Goal: Navigation & Orientation: Understand site structure

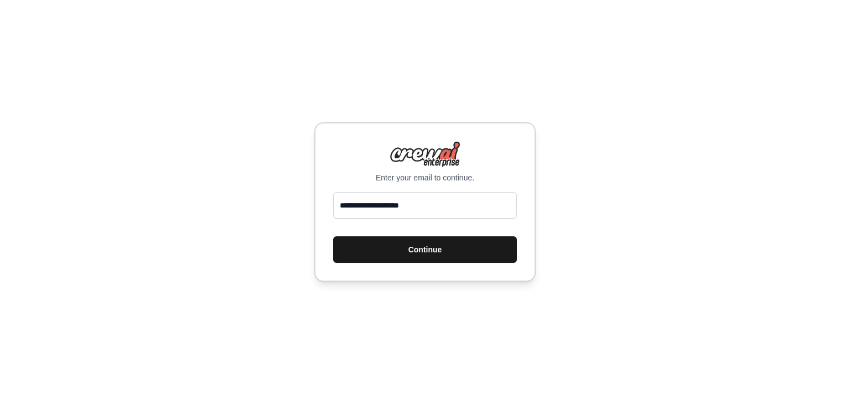
click at [391, 252] on button "Continue" at bounding box center [425, 249] width 184 height 27
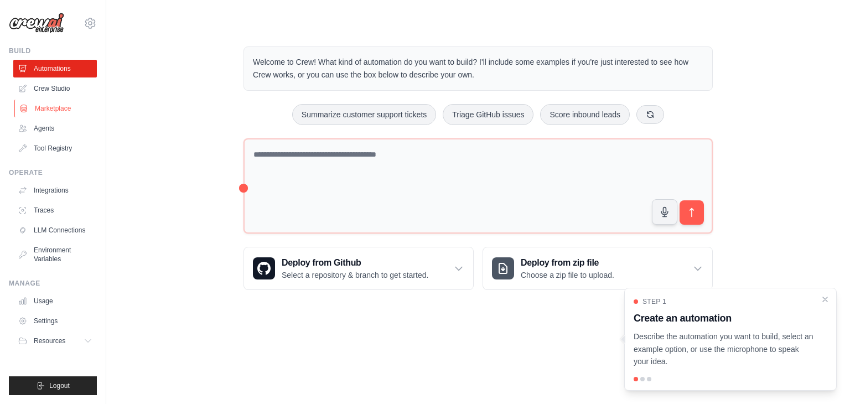
click at [47, 109] on link "Marketplace" at bounding box center [56, 109] width 84 height 18
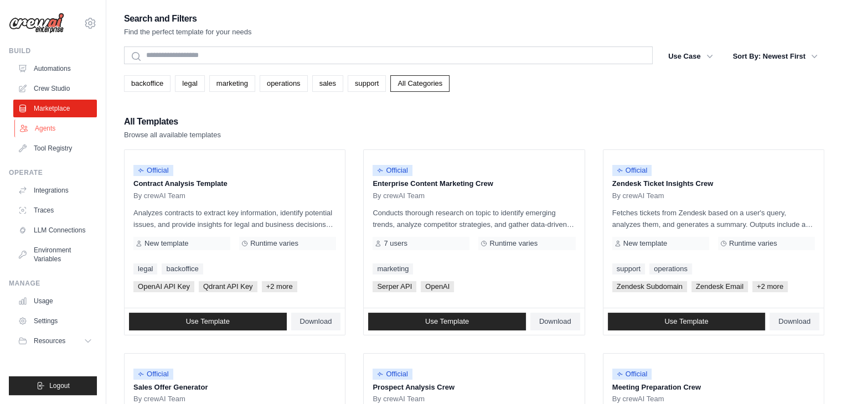
scroll to position [55, 0]
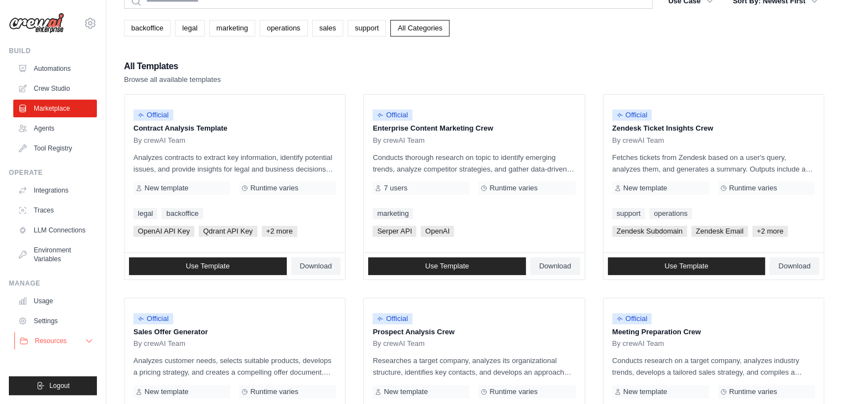
click at [44, 339] on span "Resources" at bounding box center [51, 341] width 32 height 9
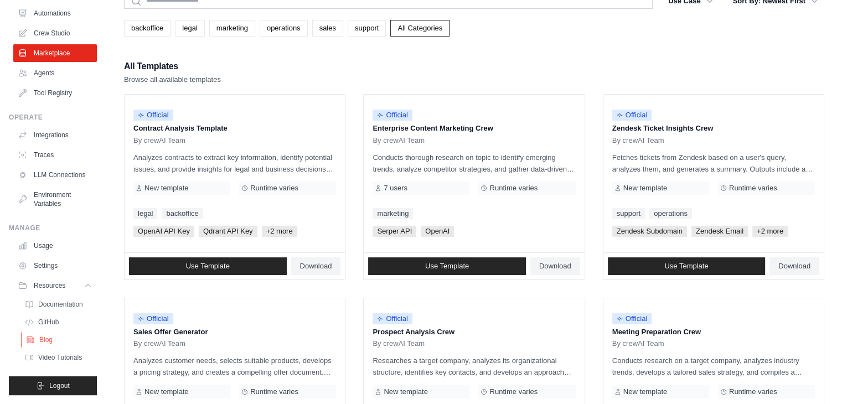
scroll to position [64, 0]
click at [69, 306] on span "Documentation" at bounding box center [61, 304] width 45 height 9
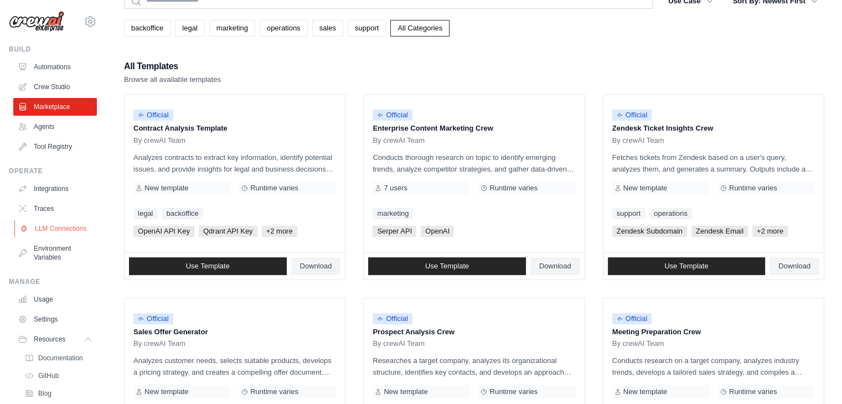
scroll to position [0, 0]
click at [44, 84] on link "Crew Studio" at bounding box center [56, 89] width 84 height 18
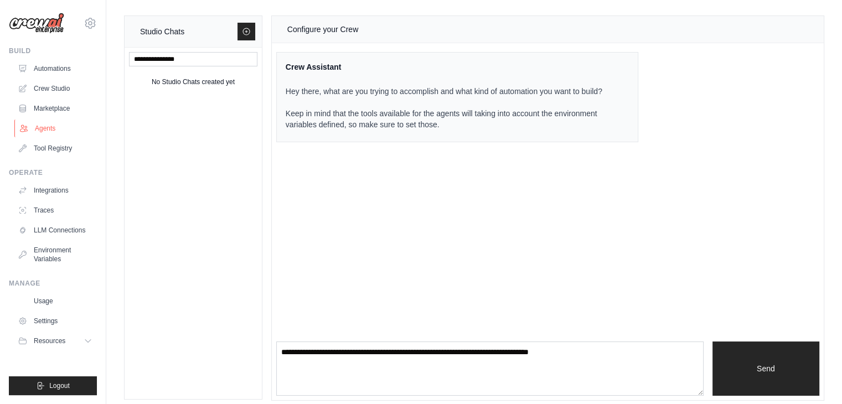
click at [69, 131] on link "Agents" at bounding box center [56, 129] width 84 height 18
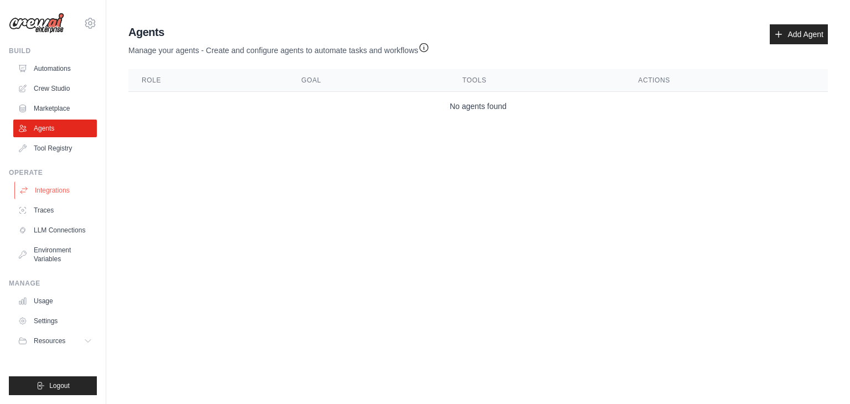
click at [65, 191] on link "Integrations" at bounding box center [56, 191] width 84 height 18
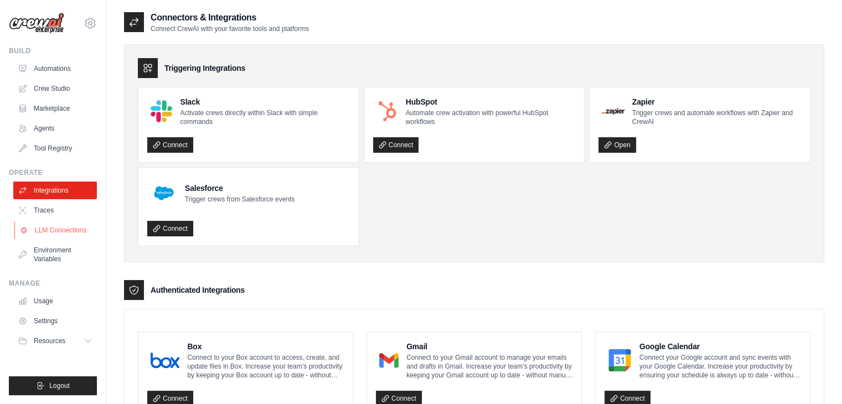
click at [60, 230] on link "LLM Connections" at bounding box center [56, 230] width 84 height 18
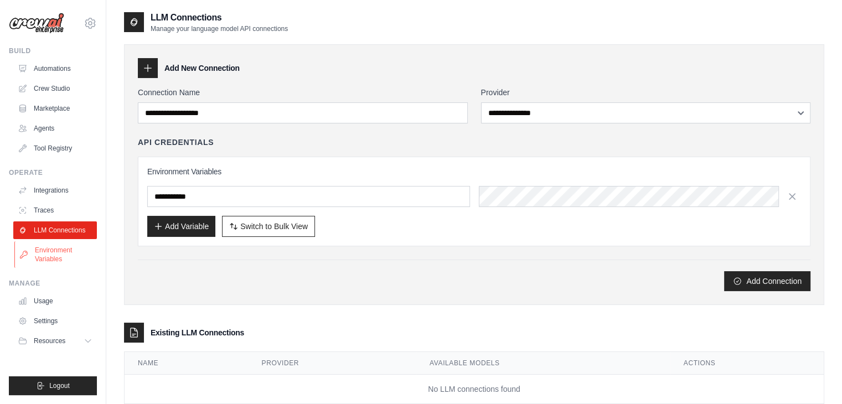
click at [60, 244] on link "Environment Variables" at bounding box center [56, 254] width 84 height 27
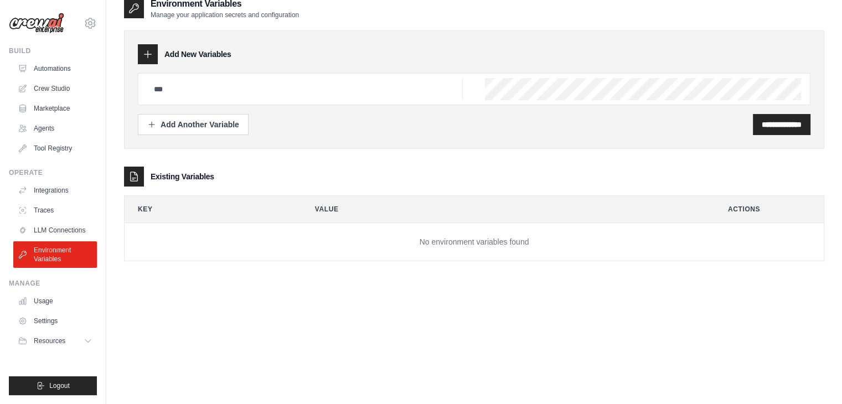
scroll to position [22, 0]
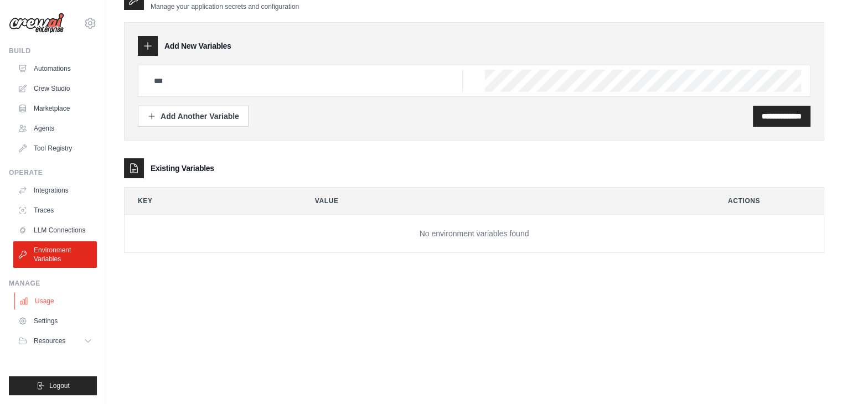
click at [47, 304] on link "Usage" at bounding box center [56, 301] width 84 height 18
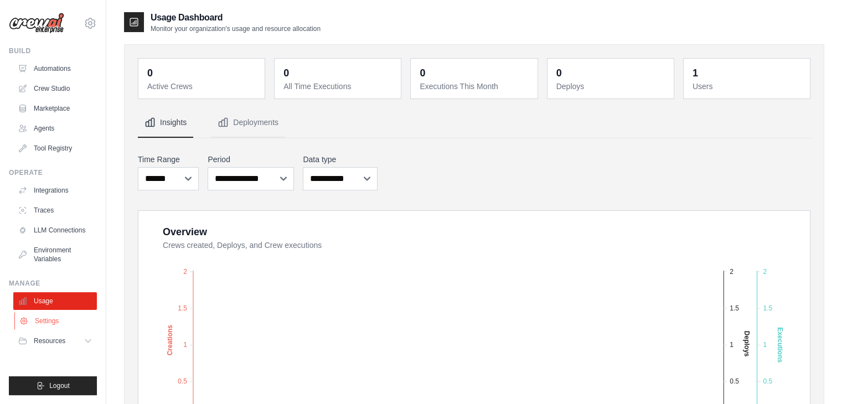
click at [48, 319] on link "Settings" at bounding box center [56, 321] width 84 height 18
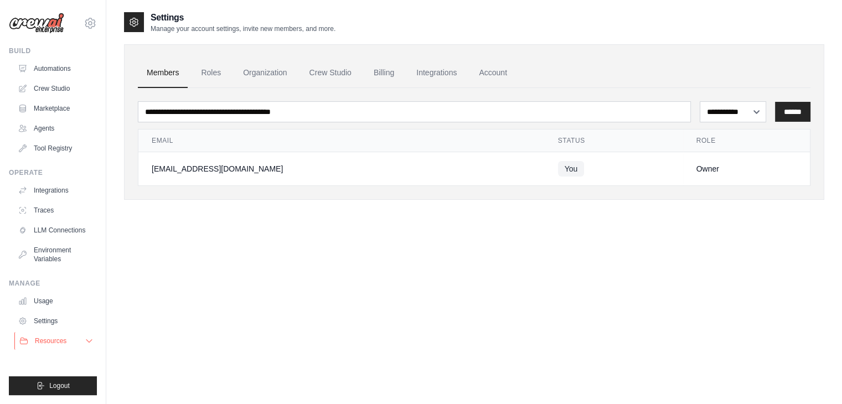
click at [43, 348] on button "Resources" at bounding box center [56, 341] width 84 height 18
click at [53, 359] on li "Resources Documentation GitHub" at bounding box center [55, 376] width 84 height 89
click at [51, 345] on span "Resources" at bounding box center [51, 341] width 32 height 9
click at [40, 118] on ul "Automations Crew Studio Marketplace Agents Tool Registry" at bounding box center [55, 108] width 84 height 97
click at [48, 131] on link "Agents" at bounding box center [56, 129] width 84 height 18
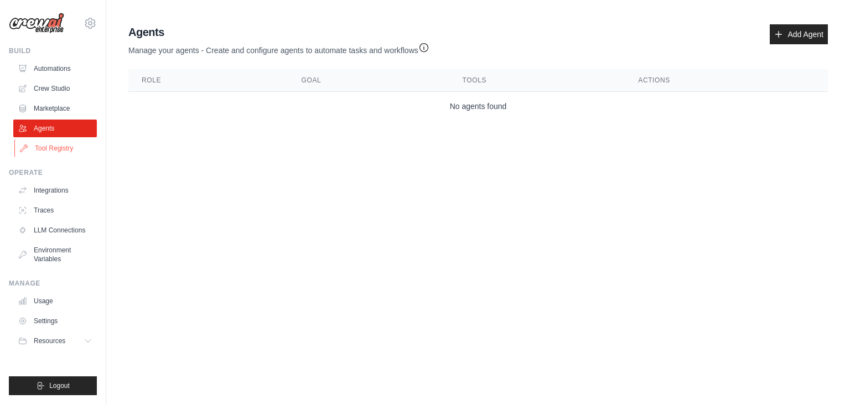
click at [57, 152] on link "Tool Registry" at bounding box center [56, 149] width 84 height 18
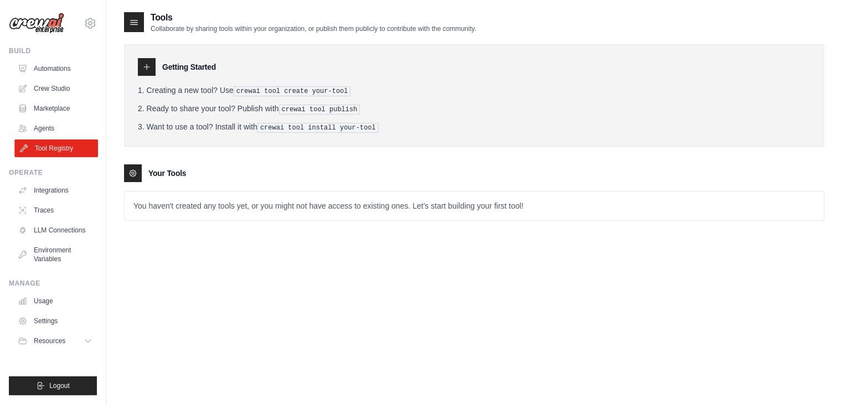
click at [60, 140] on link "Tool Registry" at bounding box center [56, 149] width 84 height 18
click at [60, 131] on link "Agents" at bounding box center [55, 129] width 84 height 18
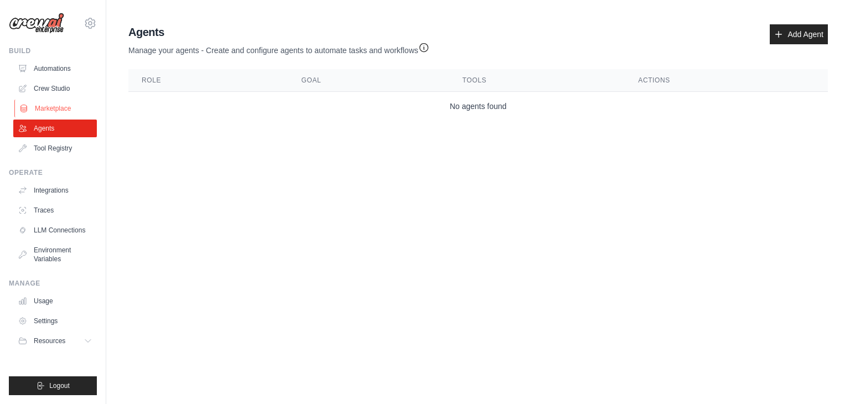
click at [73, 107] on link "Marketplace" at bounding box center [56, 109] width 84 height 18
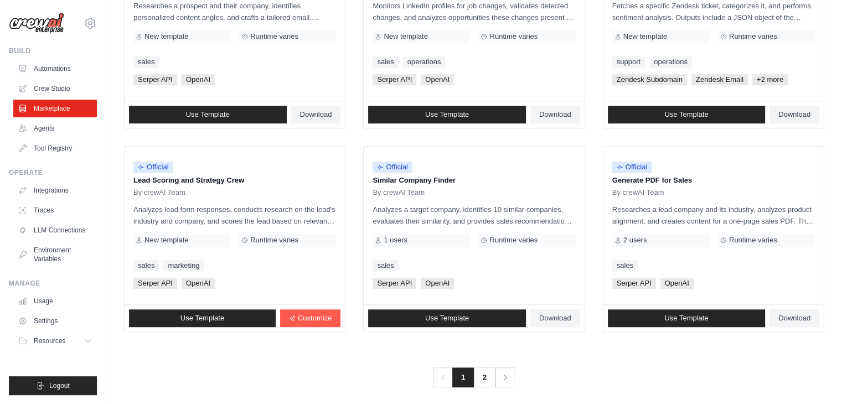
scroll to position [620, 0]
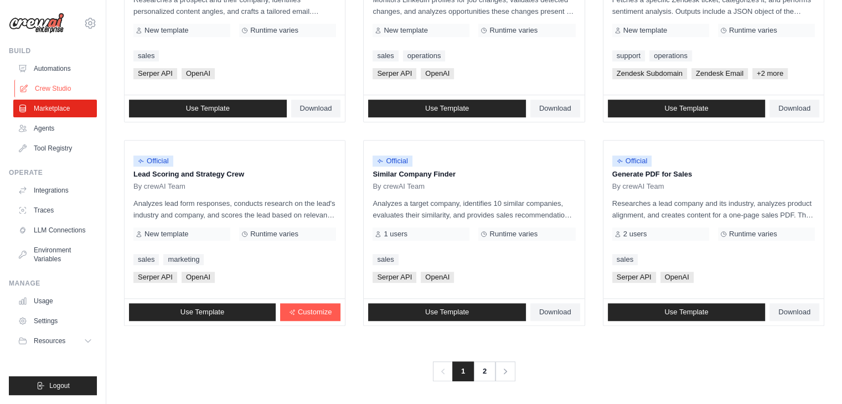
click at [39, 88] on link "Crew Studio" at bounding box center [56, 89] width 84 height 18
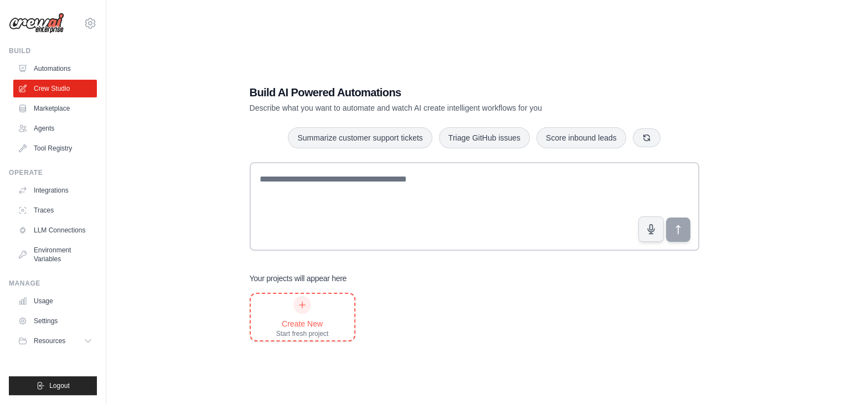
click at [302, 301] on icon at bounding box center [302, 305] width 9 height 9
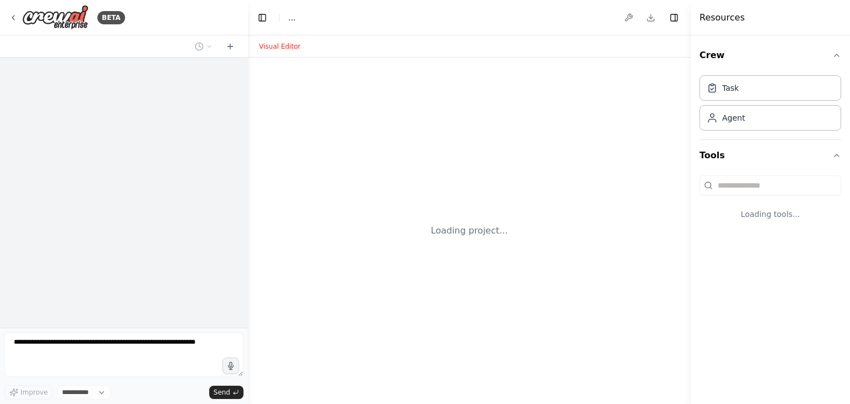
select select "****"
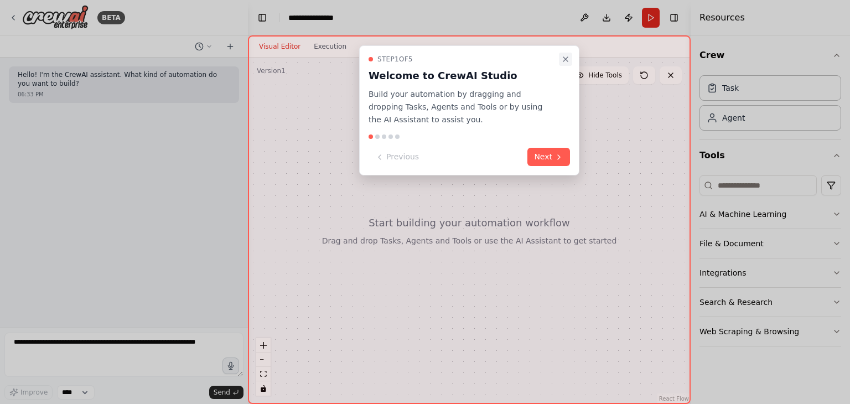
click at [566, 58] on icon "Close walkthrough" at bounding box center [565, 59] width 9 height 9
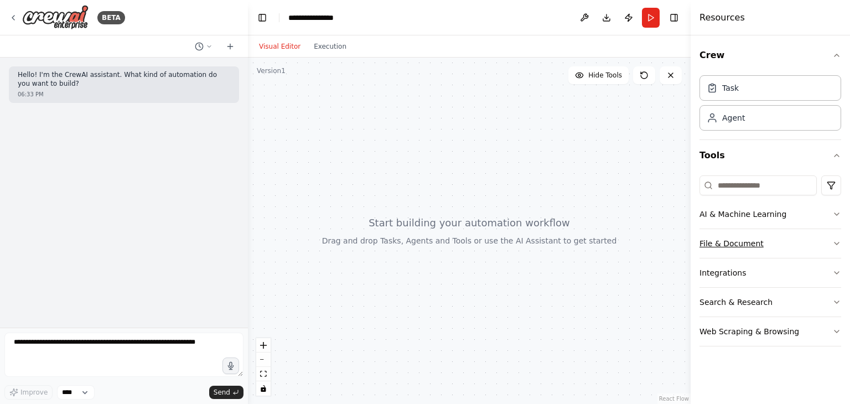
click at [750, 248] on button "File & Document" at bounding box center [771, 243] width 142 height 29
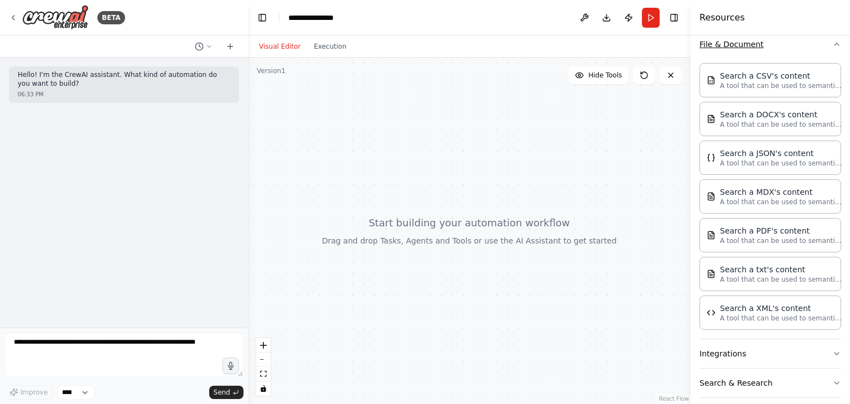
scroll to position [221, 0]
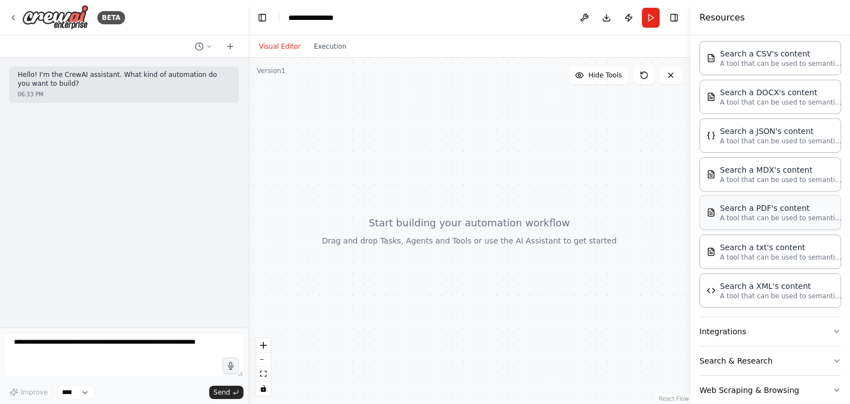
click at [791, 208] on div "Search a PDF's content" at bounding box center [781, 208] width 122 height 11
click at [11, 19] on icon at bounding box center [13, 17] width 9 height 9
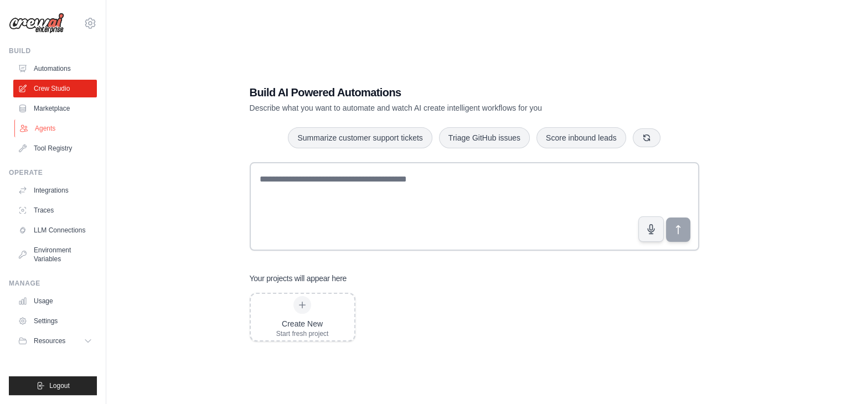
click at [52, 126] on link "Agents" at bounding box center [56, 129] width 84 height 18
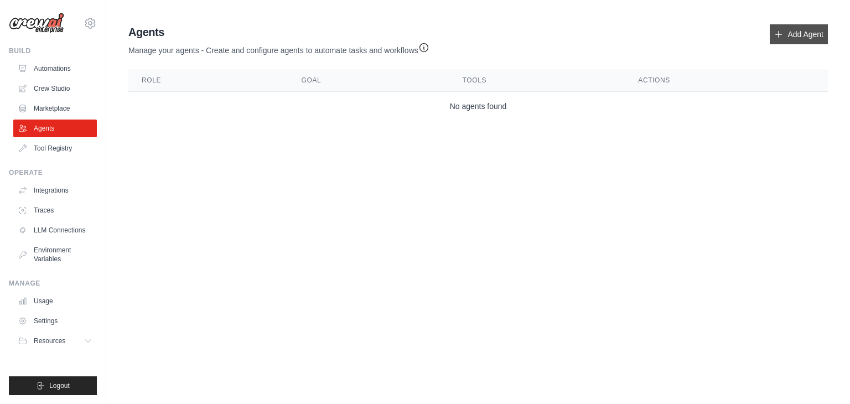
click at [795, 37] on link "Add Agent" at bounding box center [799, 34] width 58 height 20
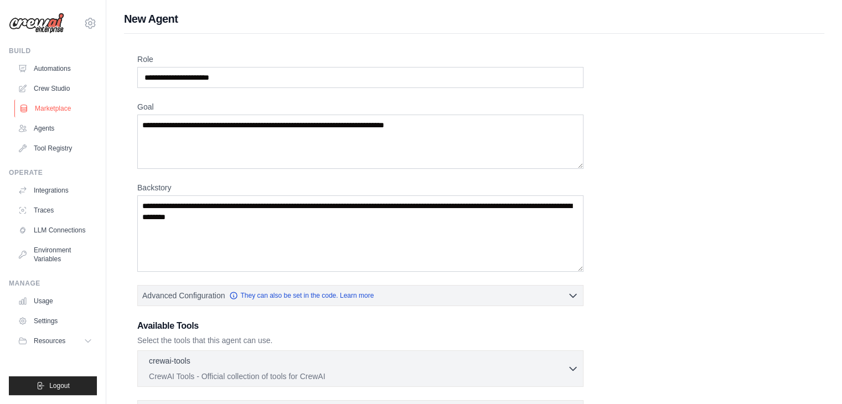
click at [58, 105] on link "Marketplace" at bounding box center [56, 109] width 84 height 18
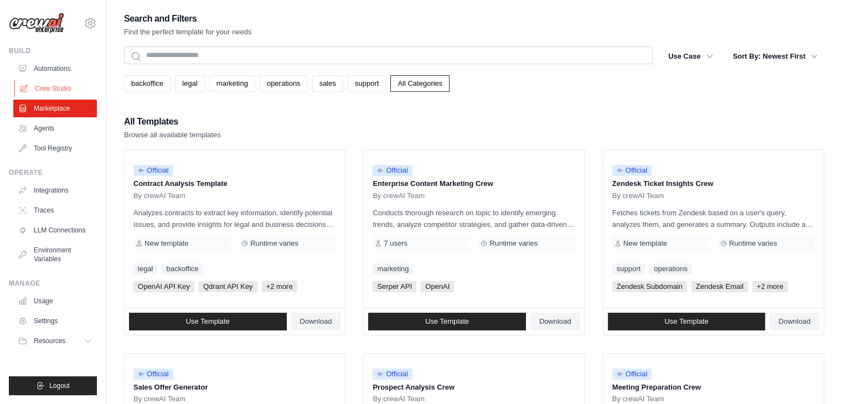
click at [58, 80] on link "Crew Studio" at bounding box center [56, 89] width 84 height 18
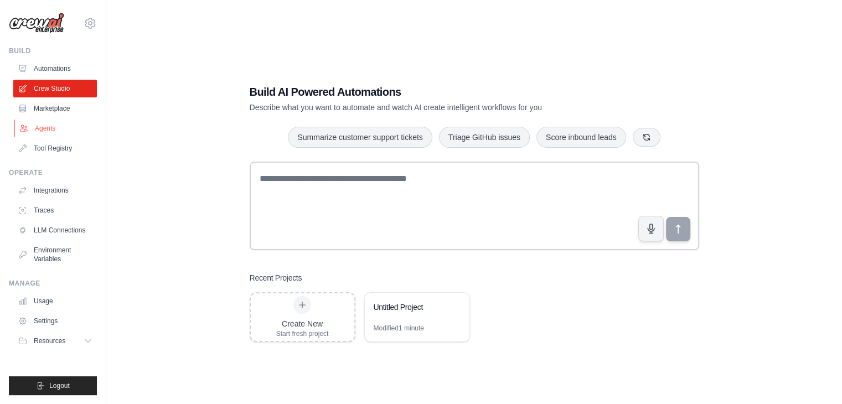
click at [50, 123] on link "Agents" at bounding box center [56, 129] width 84 height 18
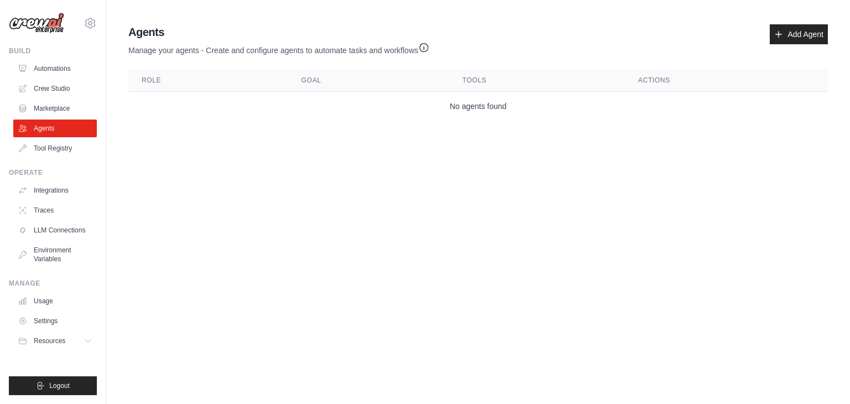
click at [81, 20] on div "[EMAIL_ADDRESS][DOMAIN_NAME] Settings" at bounding box center [53, 17] width 88 height 35
click at [91, 25] on icon at bounding box center [90, 23] width 3 height 3
click at [68, 82] on link "Settings" at bounding box center [90, 75] width 97 height 20
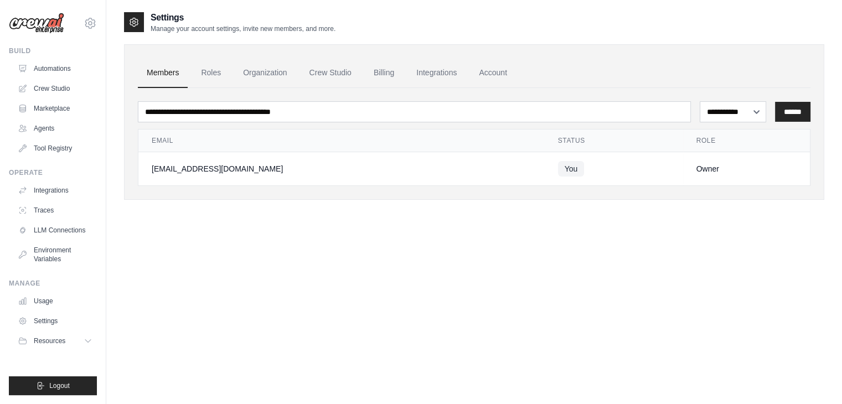
drag, startPoint x: 148, startPoint y: 164, endPoint x: 268, endPoint y: 164, distance: 120.1
click at [268, 164] on td "[EMAIL_ADDRESS][DOMAIN_NAME]" at bounding box center [341, 169] width 406 height 34
click at [259, 187] on div "**********" at bounding box center [474, 122] width 700 height 156
drag, startPoint x: 249, startPoint y: 164, endPoint x: 149, endPoint y: 167, distance: 99.7
click at [149, 167] on td "[EMAIL_ADDRESS][DOMAIN_NAME]" at bounding box center [341, 169] width 406 height 34
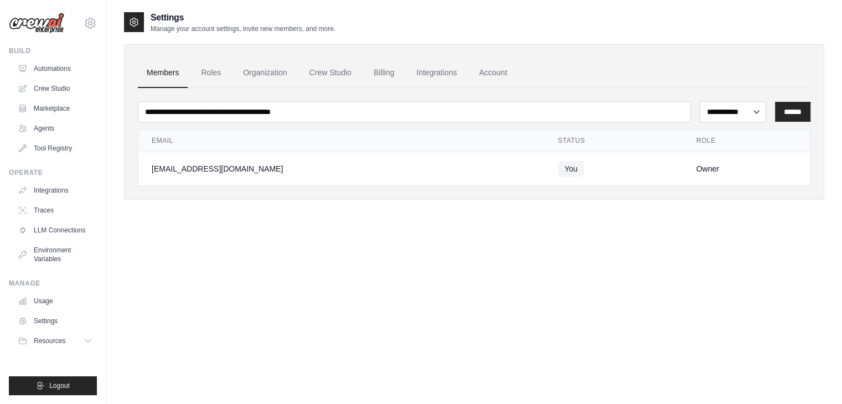
click at [392, 192] on div "**********" at bounding box center [474, 122] width 700 height 156
drag, startPoint x: 237, startPoint y: 169, endPoint x: 143, endPoint y: 169, distance: 94.1
click at [143, 169] on td "[EMAIL_ADDRESS][DOMAIN_NAME]" at bounding box center [341, 169] width 406 height 34
click at [142, 169] on td "[EMAIL_ADDRESS][DOMAIN_NAME]" at bounding box center [341, 169] width 406 height 34
drag, startPoint x: 147, startPoint y: 167, endPoint x: 249, endPoint y: 156, distance: 102.5
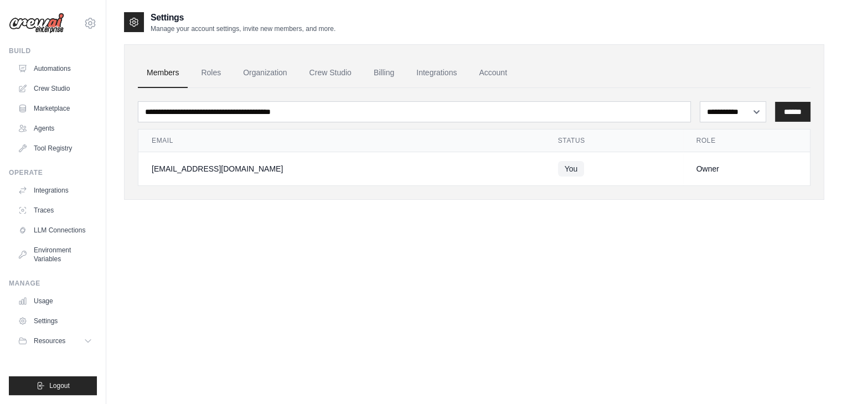
click at [249, 156] on td "[EMAIL_ADDRESS][DOMAIN_NAME]" at bounding box center [341, 169] width 406 height 34
drag, startPoint x: 249, startPoint y: 192, endPoint x: 245, endPoint y: 197, distance: 6.8
click at [249, 193] on div "**********" at bounding box center [474, 122] width 700 height 156
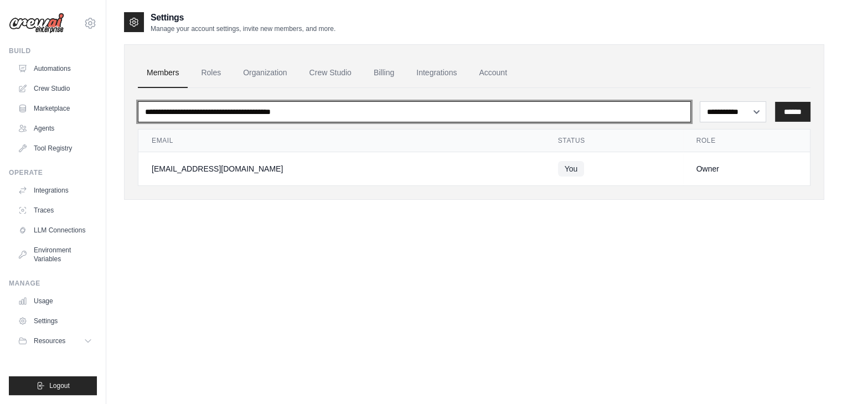
drag, startPoint x: 189, startPoint y: 111, endPoint x: 355, endPoint y: 109, distance: 166.7
click at [355, 109] on input "email" at bounding box center [414, 111] width 553 height 21
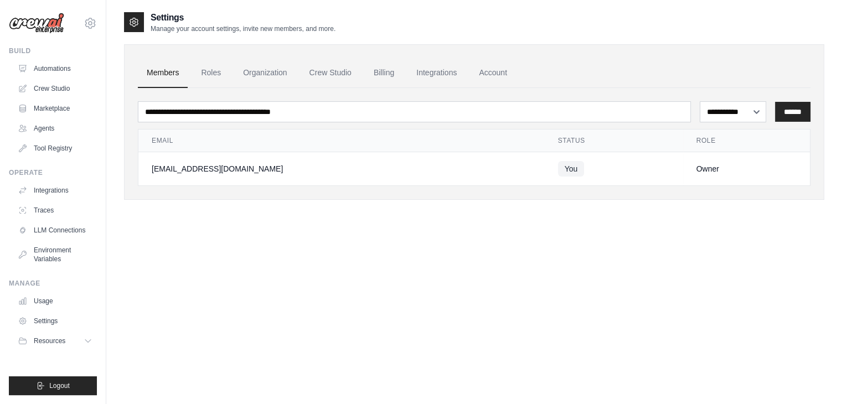
click at [269, 208] on div "**********" at bounding box center [474, 114] width 700 height 207
click at [53, 189] on link "Integrations" at bounding box center [56, 191] width 84 height 18
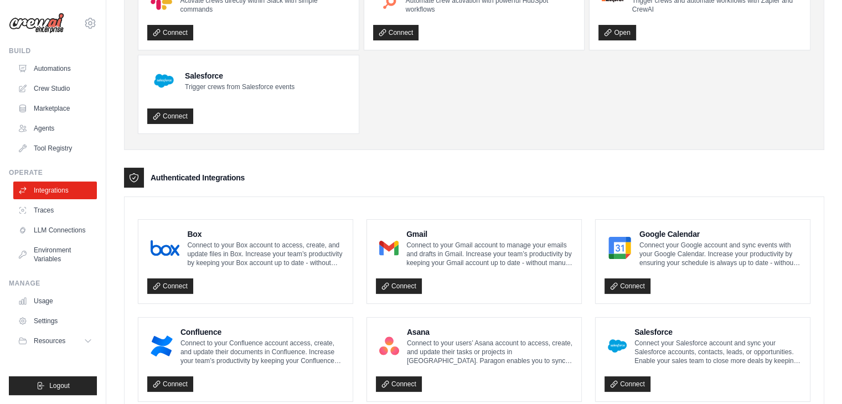
scroll to position [166, 0]
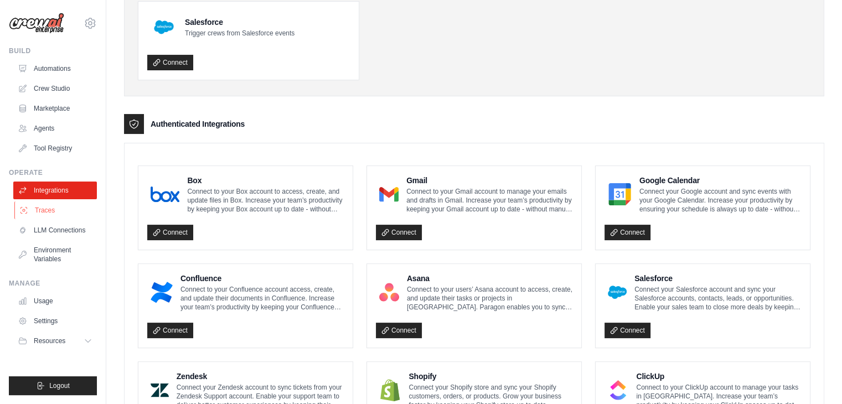
click at [73, 217] on link "Traces" at bounding box center [56, 211] width 84 height 18
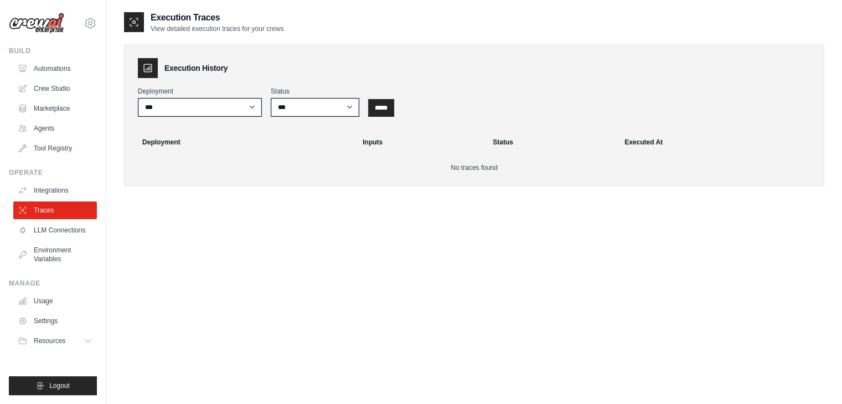
click at [58, 138] on ul "Automations Crew Studio Marketplace Agents Tool Registry" at bounding box center [55, 108] width 84 height 97
click at [53, 117] on ul "Automations Crew Studio Marketplace Agents Tool Registry" at bounding box center [55, 108] width 84 height 97
click at [53, 107] on link "Marketplace" at bounding box center [56, 109] width 84 height 18
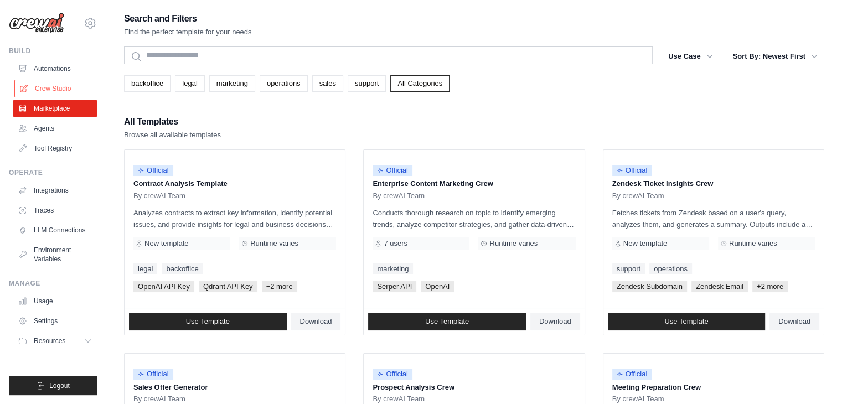
click at [48, 84] on link "Crew Studio" at bounding box center [56, 89] width 84 height 18
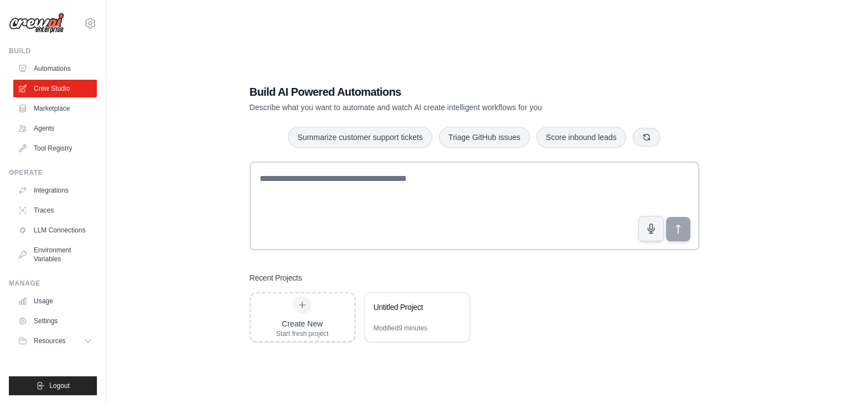
scroll to position [22, 0]
